Goal: Task Accomplishment & Management: Complete application form

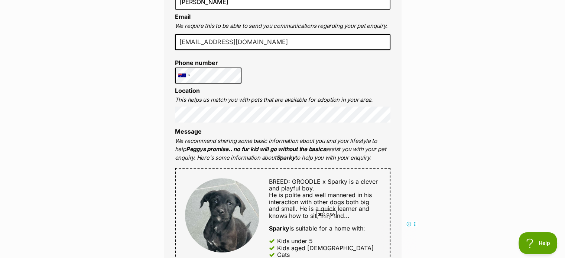
scroll to position [223, 0]
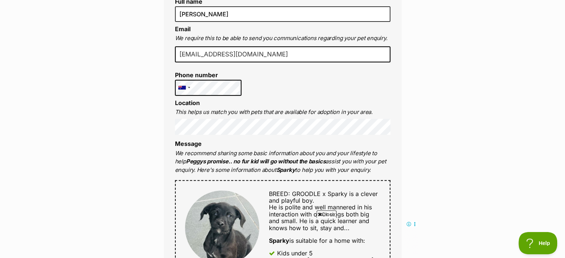
click at [251, 21] on div "Full name Maighan Email We require this to be able to send you communications r…" at bounding box center [283, 225] width 238 height 485
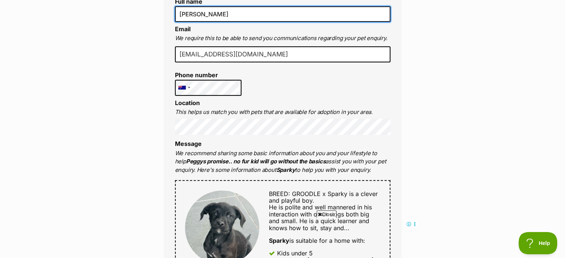
click at [245, 14] on input "[PERSON_NAME]" at bounding box center [282, 14] width 215 height 16
type input "Maighan Stone"
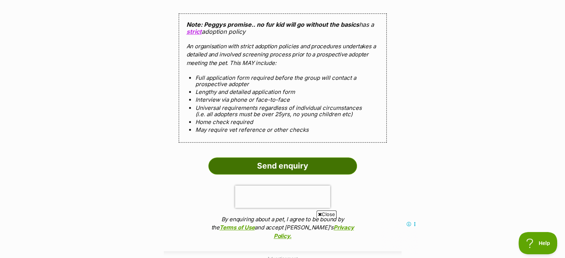
scroll to position [706, 0]
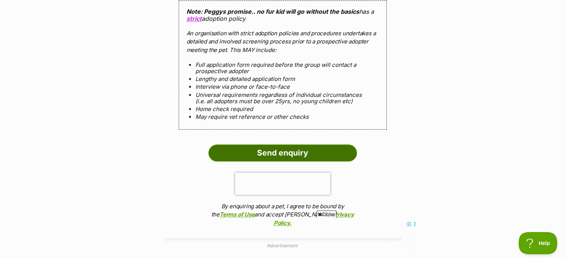
click at [271, 150] on input "Send enquiry" at bounding box center [282, 152] width 149 height 17
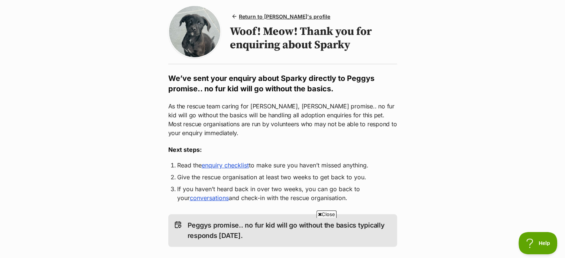
scroll to position [74, 0]
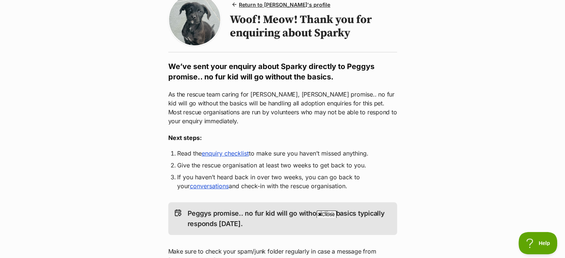
click at [235, 152] on link "enquiry checklist" at bounding box center [225, 153] width 47 height 7
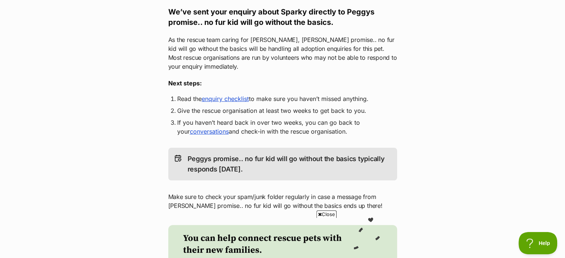
scroll to position [0, 0]
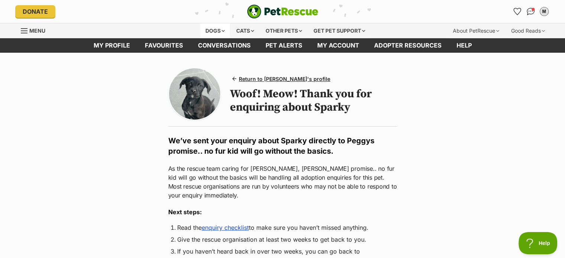
click at [220, 31] on div "Dogs" at bounding box center [215, 30] width 30 height 15
